Goal: Information Seeking & Learning: Learn about a topic

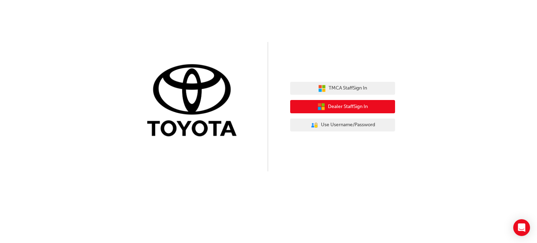
click at [363, 107] on span "Dealer Staff Sign In" at bounding box center [348, 107] width 40 height 8
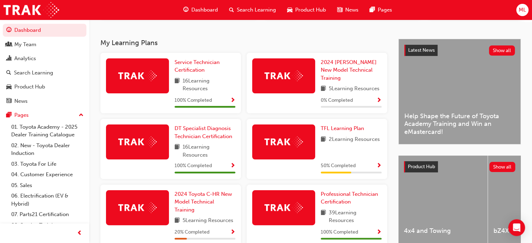
scroll to position [140, 0]
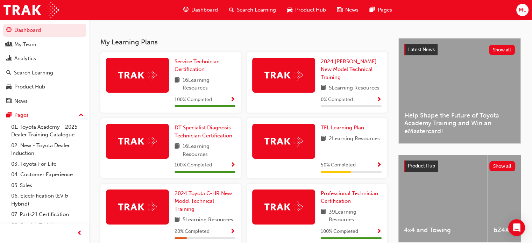
click at [231, 100] on span "Show Progress" at bounding box center [232, 100] width 5 height 6
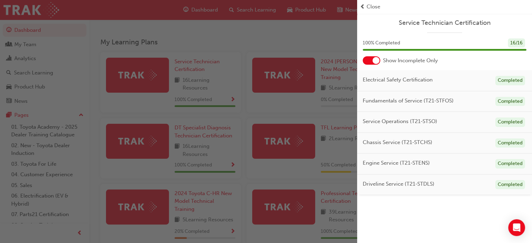
click at [450, 27] on div "Service Technician Certification" at bounding box center [444, 26] width 175 height 14
click at [448, 22] on span "Service Technician Certification" at bounding box center [445, 23] width 164 height 8
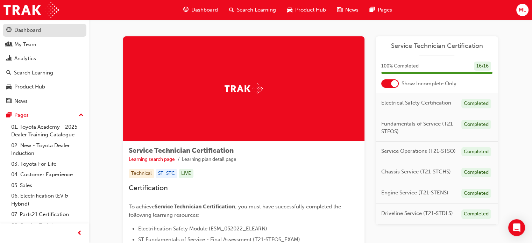
click at [34, 30] on div "Dashboard" at bounding box center [27, 30] width 27 height 8
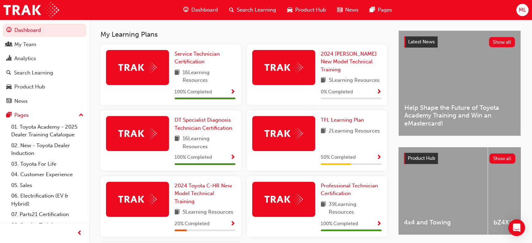
scroll to position [131, 0]
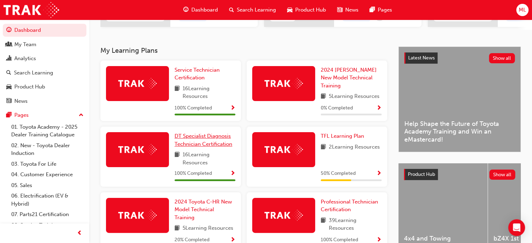
click at [208, 142] on span "DT Specialist Diagnosis Technician Certification" at bounding box center [204, 140] width 58 height 14
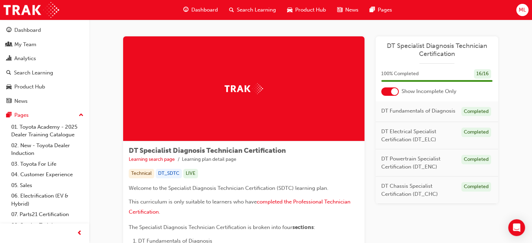
click at [196, 7] on span "Dashboard" at bounding box center [204, 10] width 27 height 8
